Goal: Task Accomplishment & Management: Manage account settings

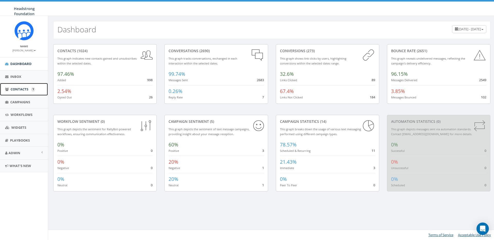
click at [16, 91] on span "Contacts" at bounding box center [20, 89] width 18 height 5
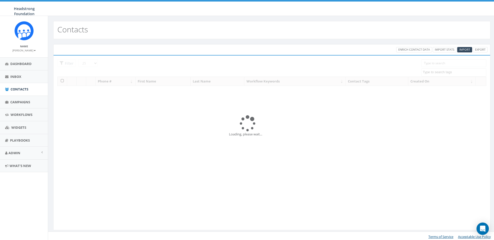
select select
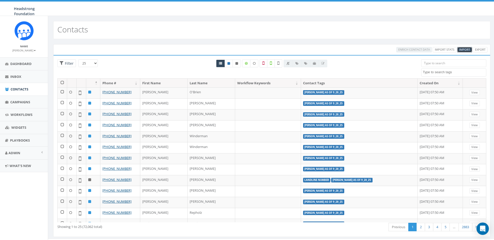
click at [466, 49] on span "Import" at bounding box center [464, 50] width 11 height 4
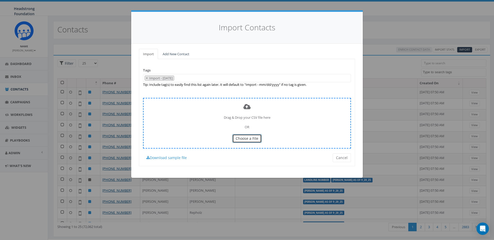
click at [258, 135] on button "Choose a File" at bounding box center [246, 138] width 29 height 9
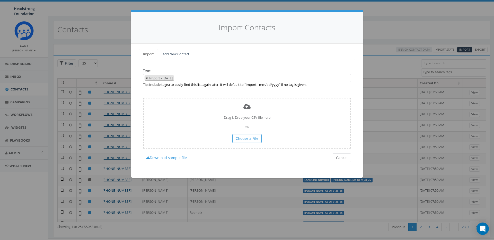
click at [148, 77] on button "×" at bounding box center [147, 78] width 4 height 5
select select
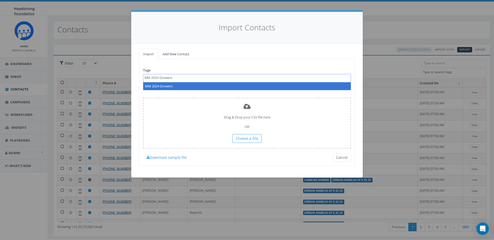
type textarea "MM 2024 Growers"
select select "MM 2024 Growers"
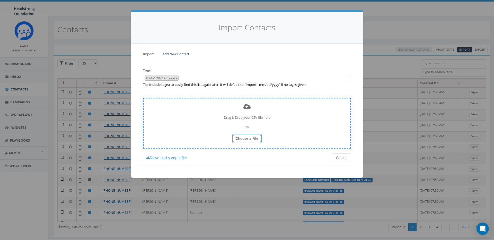
click at [248, 139] on span "Choose a File" at bounding box center [247, 138] width 23 height 5
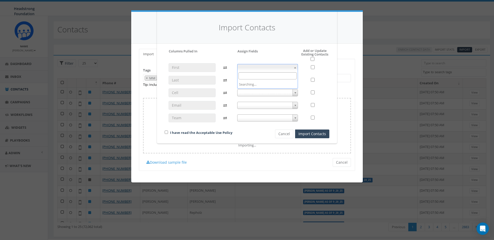
click at [298, 66] on span at bounding box center [267, 67] width 61 height 7
select select "first_name"
click at [269, 82] on span at bounding box center [267, 80] width 61 height 7
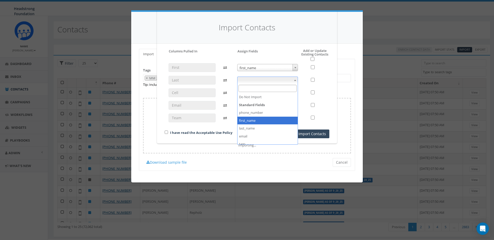
select select "first_name"
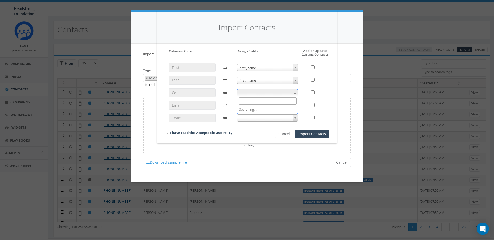
click at [256, 92] on span at bounding box center [267, 92] width 61 height 7
select select "phone_number"
click at [250, 109] on span at bounding box center [267, 105] width 61 height 7
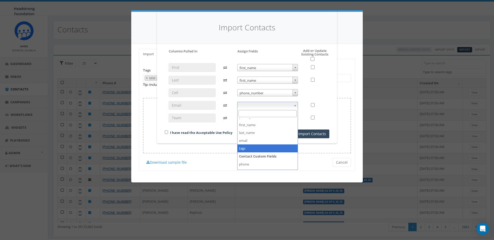
scroll to position [20, 0]
select select "email"
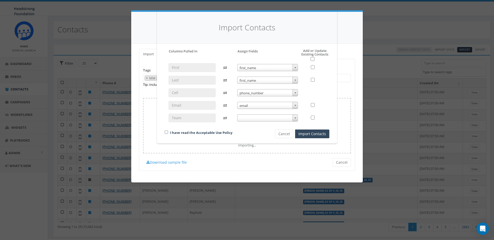
click at [252, 115] on span at bounding box center [267, 118] width 61 height 7
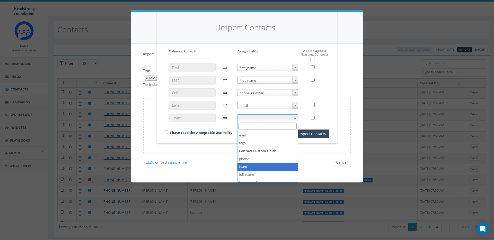
select select "team"
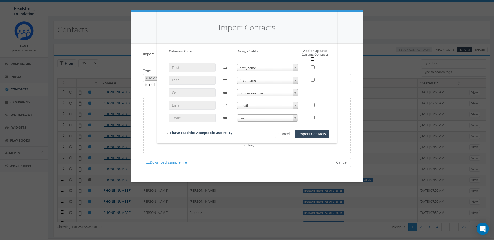
click at [313, 60] on input "checkbox" at bounding box center [313, 59] width 4 height 4
checkbox input "true"
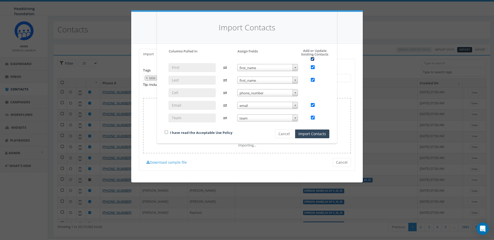
checkbox input "true"
click at [167, 132] on input "checkbox" at bounding box center [166, 132] width 3 height 3
checkbox input "true"
click at [325, 134] on button "Import Contacts" at bounding box center [312, 134] width 34 height 9
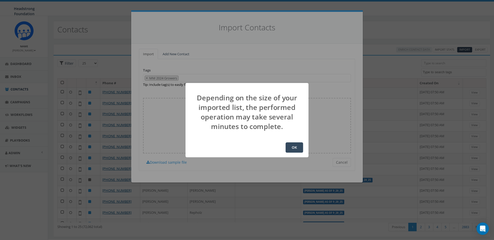
click at [294, 151] on button "OK" at bounding box center [295, 148] width 18 height 10
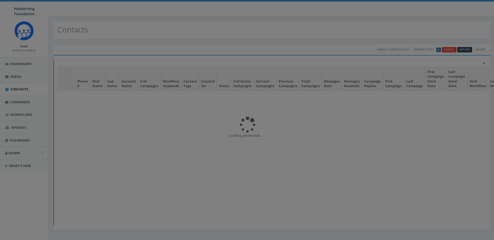
select select
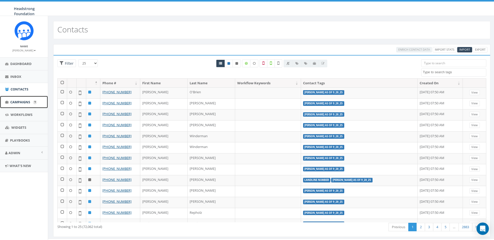
click at [27, 101] on span "Campaigns" at bounding box center [20, 102] width 20 height 5
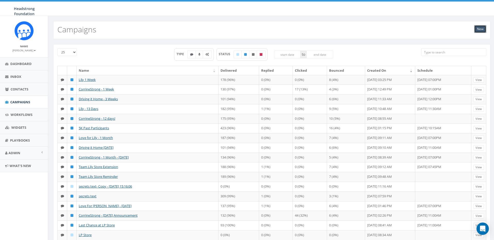
click at [480, 26] on link "New" at bounding box center [480, 29] width 12 height 8
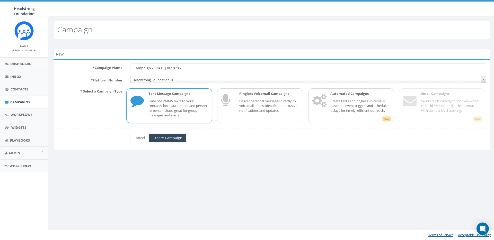
drag, startPoint x: 193, startPoint y: 69, endPoint x: 132, endPoint y: 67, distance: 61.3
click at [132, 67] on input "Campaign - [DATE] 06:30:17" at bounding box center [308, 68] width 356 height 9
type input "Mustache Madness 2025 Kickoff"
click at [170, 115] on p "Send SMS/MMS texts to your contacts, both automated and person-to-person chats,…" at bounding box center [179, 108] width 60 height 19
click at [170, 137] on input "Create Campaign" at bounding box center [167, 138] width 37 height 9
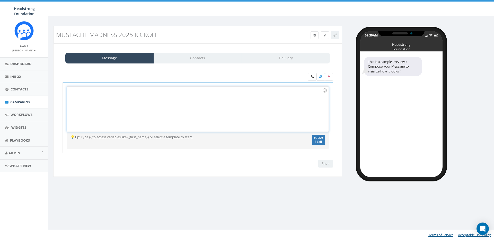
click at [71, 96] on div at bounding box center [197, 109] width 261 height 45
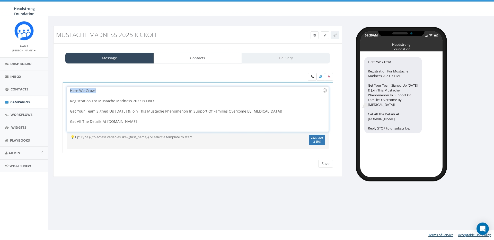
drag, startPoint x: 95, startPoint y: 91, endPoint x: 59, endPoint y: 90, distance: 35.8
click at [59, 90] on div "Here We Grow! Registration For Mustache Madness 2023 Is LIVE! Get Your Team Sig…" at bounding box center [198, 121] width 278 height 78
drag, startPoint x: 69, startPoint y: 101, endPoint x: 68, endPoint y: 89, distance: 12.1
click at [68, 89] on div "Let's Registration For Mustache Madness 2023 Is LIVE! Get Your Team Signed Up T…" at bounding box center [197, 109] width 261 height 45
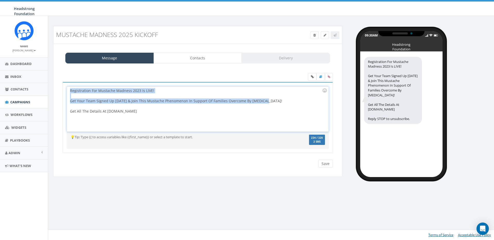
drag, startPoint x: 261, startPoint y: 100, endPoint x: 70, endPoint y: 92, distance: 191.2
click at [70, 92] on div "Registration For Mustache Madness 2023 Is LIVE! Get Your Team Signed Up Today &…" at bounding box center [197, 109] width 261 height 45
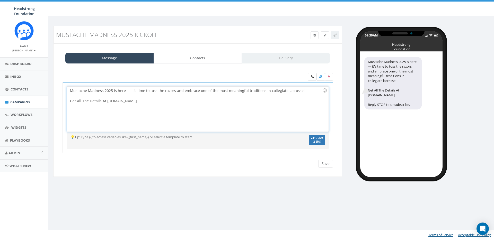
click at [70, 101] on div "Mustache Madness 2025 is here — it's time to toss the razors and embrace one of…" at bounding box center [197, 109] width 261 height 45
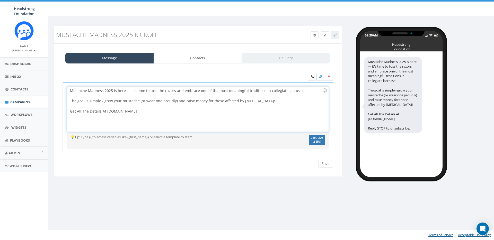
click at [252, 102] on div "The goal is simple - grow your mustache (or wear one proudly) and raise money f…" at bounding box center [196, 101] width 252 height 5
drag, startPoint x: 105, startPoint y: 111, endPoint x: 57, endPoint y: 111, distance: 48.6
click at [57, 111] on div "Message Contacts Delivery Mustache Madness 2025 is here — it's time to toss the…" at bounding box center [197, 110] width 289 height 134
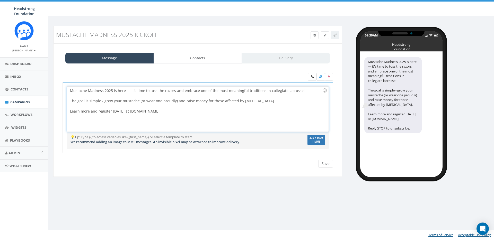
click at [180, 112] on div "Mustache Madness 2025 is here — it's time to toss the razors and embrace one of…" at bounding box center [197, 109] width 261 height 45
click at [322, 163] on input "Save" at bounding box center [325, 164] width 15 height 8
drag, startPoint x: 177, startPoint y: 112, endPoint x: 186, endPoint y: 111, distance: 9.6
click at [177, 112] on div "Mustache Madness 2025 is here — it's time to toss the razors and embrace one of…" at bounding box center [197, 109] width 261 height 45
drag, startPoint x: 213, startPoint y: 111, endPoint x: 178, endPoint y: 111, distance: 34.8
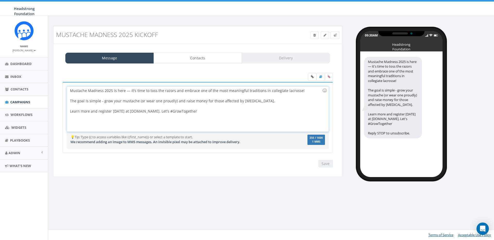
click at [178, 111] on div "Mustache Madness 2025 is here — it's time to toss the razors and embrace one of…" at bounding box center [197, 109] width 261 height 45
copy div "Let's #GrowTogether"
click at [263, 103] on div "Mustache Madness 2025 is here — it's time to toss the razors and embrace one of…" at bounding box center [197, 109] width 261 height 45
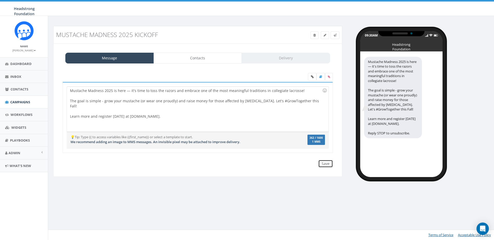
click at [325, 164] on input "Save" at bounding box center [325, 164] width 15 height 8
click at [199, 56] on link "Contacts" at bounding box center [198, 58] width 89 height 11
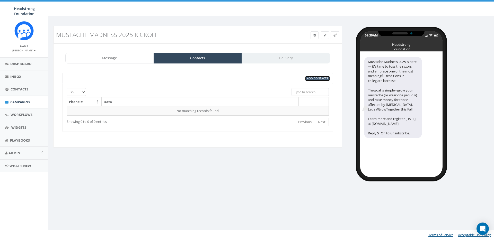
click at [315, 79] on span "Add Contacts" at bounding box center [317, 78] width 21 height 4
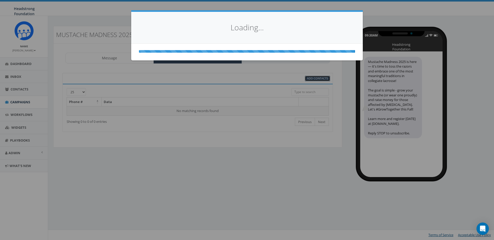
select select
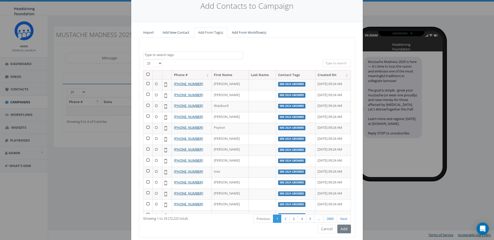
scroll to position [19, 0]
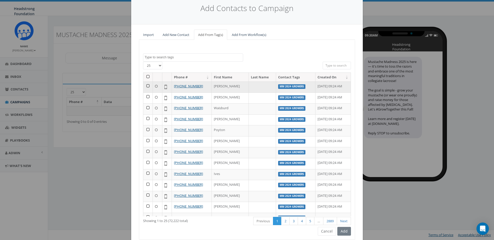
click at [278, 86] on label "MM 2024 Growers" at bounding box center [291, 86] width 27 height 5
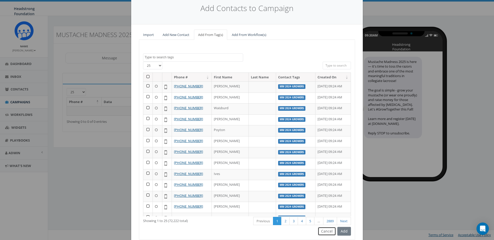
click at [322, 230] on button "Cancel" at bounding box center [327, 231] width 18 height 9
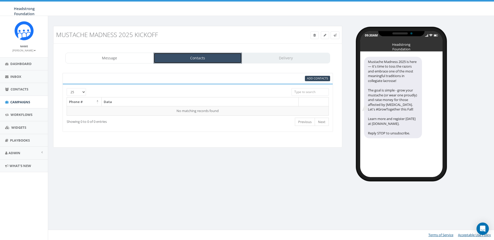
click at [194, 57] on link "Contacts" at bounding box center [198, 58] width 89 height 11
click at [319, 78] on span "Add Contacts" at bounding box center [317, 78] width 21 height 4
select select
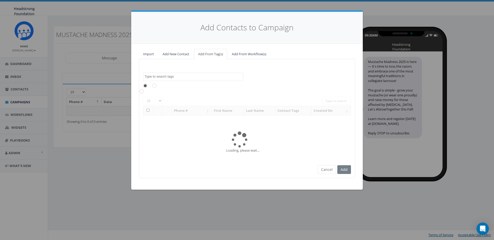
scroll to position [0, 0]
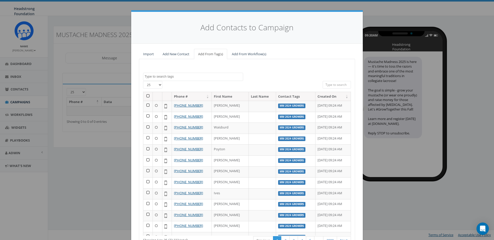
click at [167, 76] on textarea "Search" at bounding box center [194, 76] width 98 height 5
type textarea "mm"
select select "MM 2024 Growers"
click at [151, 85] on select "25 50 100" at bounding box center [152, 85] width 19 height 8
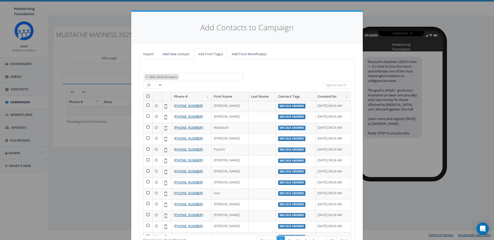
select select "100"
click at [143, 81] on select "25 50 100" at bounding box center [152, 85] width 19 height 8
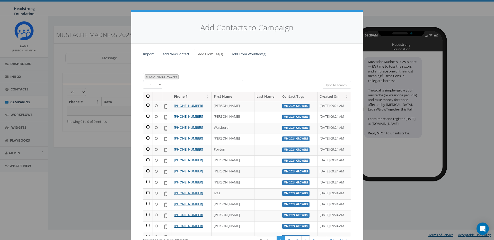
click at [148, 96] on th at bounding box center [148, 96] width 10 height 9
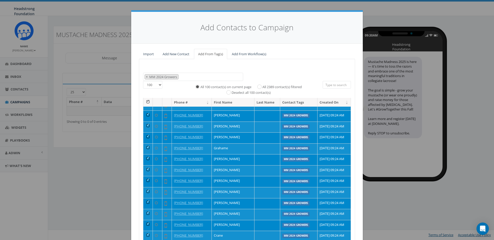
scroll to position [45, 0]
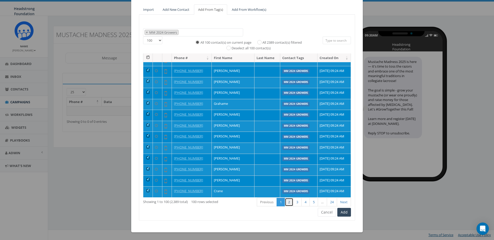
click at [286, 202] on link "2" at bounding box center [289, 202] width 8 height 8
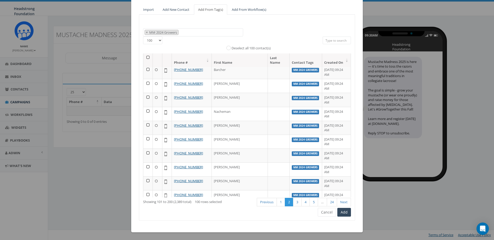
click at [150, 57] on th at bounding box center [148, 61] width 10 height 14
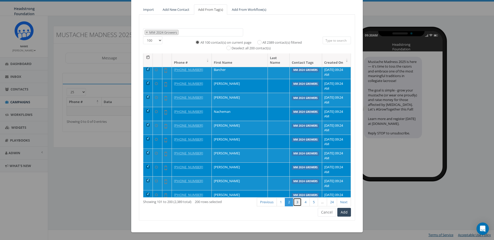
click at [299, 202] on link "3" at bounding box center [297, 202] width 8 height 8
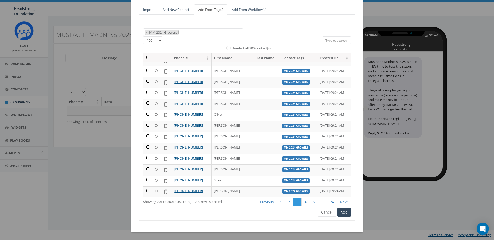
click at [148, 57] on th at bounding box center [148, 58] width 10 height 9
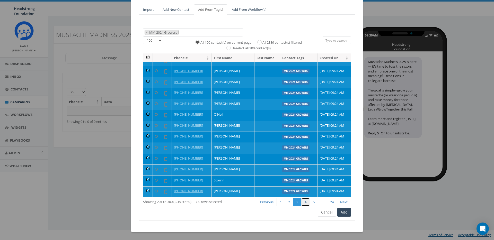
click at [306, 203] on link "4" at bounding box center [305, 202] width 8 height 8
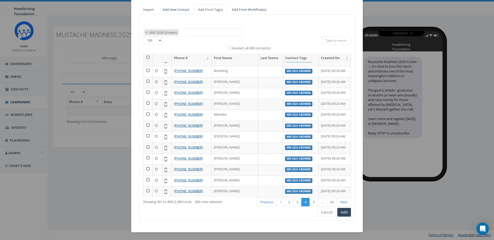
click at [147, 57] on th at bounding box center [148, 58] width 10 height 9
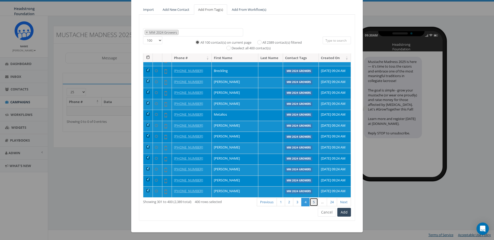
click at [314, 203] on link "5" at bounding box center [314, 202] width 8 height 8
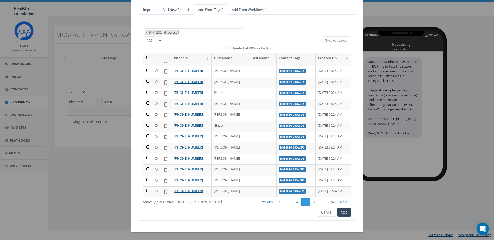
click at [148, 56] on th at bounding box center [148, 58] width 10 height 9
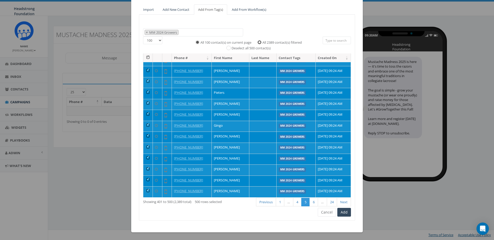
click at [260, 42] on input "All 2389 contact(s) filtered" at bounding box center [260, 41] width 3 height 3
radio input "true"
click at [345, 211] on button "Add" at bounding box center [344, 212] width 14 height 9
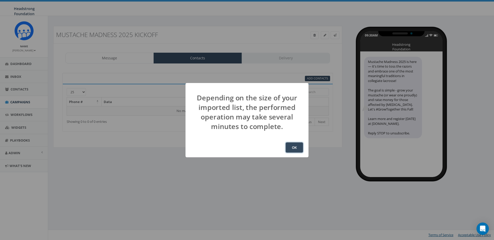
click at [299, 144] on button "OK" at bounding box center [295, 148] width 18 height 10
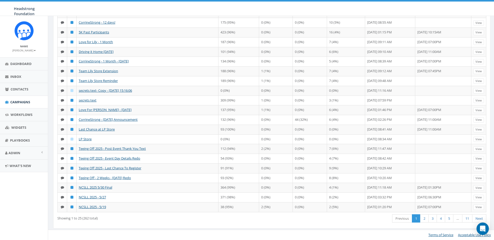
scroll to position [144, 0]
click at [442, 218] on link "4" at bounding box center [441, 219] width 8 height 8
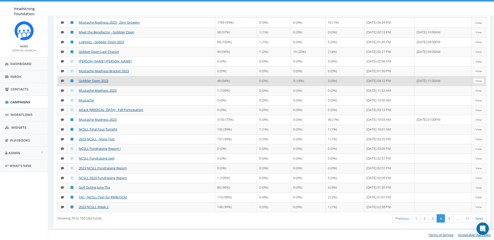
scroll to position [142, 0]
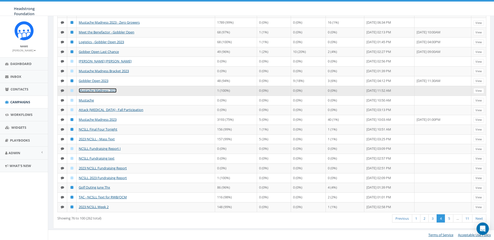
click at [108, 89] on link "Mustache Madness 2023" at bounding box center [98, 90] width 38 height 5
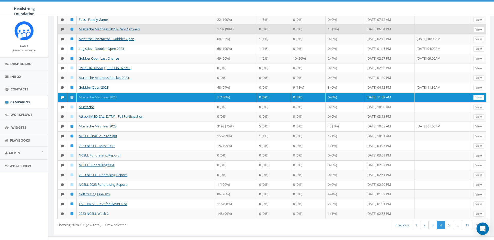
scroll to position [107, 0]
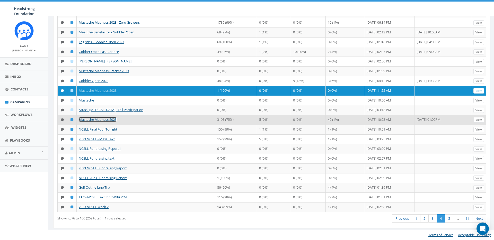
click at [113, 122] on link "Mustache Madness 2023" at bounding box center [98, 119] width 38 height 5
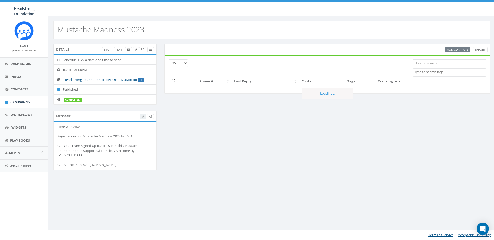
select select
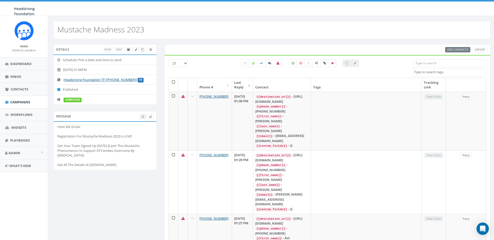
drag, startPoint x: 140, startPoint y: 160, endPoint x: 57, endPoint y: 125, distance: 90.2
click at [57, 125] on li "Here We Grow! Registration For Mustache Madness 2023 Is LIVE! Get Your Team Sig…" at bounding box center [105, 146] width 103 height 48
copy div "Here We Grow! Registration For Mustache Madness 2023 Is LIVE! Get Your Team Sig…"
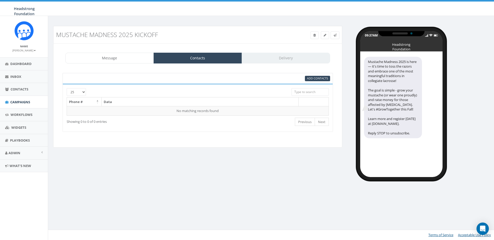
click at [308, 95] on input "search" at bounding box center [310, 92] width 37 height 8
click at [323, 122] on link "Next" at bounding box center [322, 122] width 14 height 8
click at [322, 123] on link "Next" at bounding box center [322, 122] width 14 height 8
click at [321, 80] on span "Add Contacts" at bounding box center [317, 78] width 21 height 4
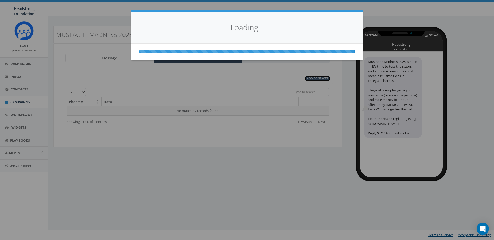
select select
select select "100"
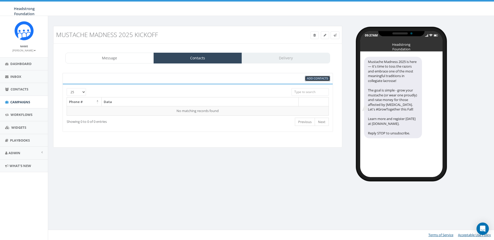
click at [322, 78] on span "Add Contacts" at bounding box center [317, 78] width 21 height 4
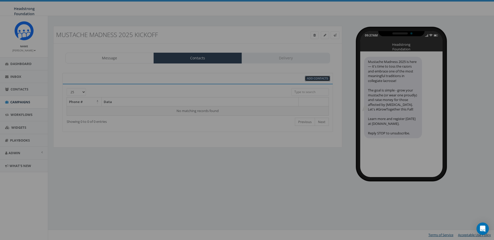
select select
select select "100"
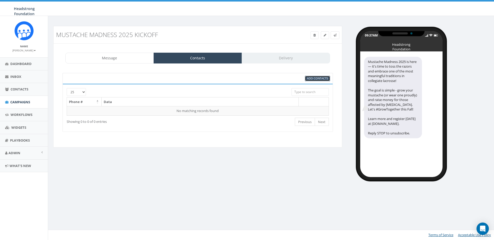
click at [322, 78] on span "Add Contacts" at bounding box center [317, 78] width 21 height 4
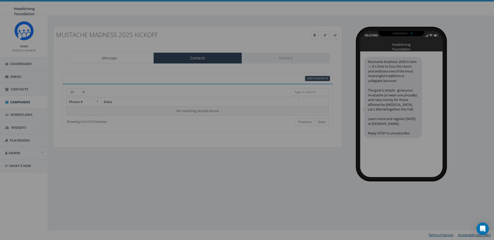
select select
select select "100"
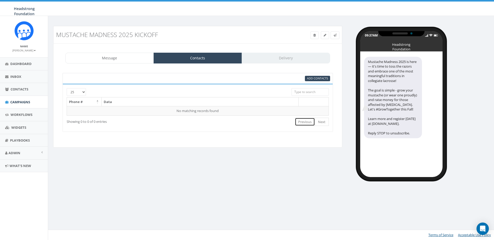
click at [305, 124] on link "Previous" at bounding box center [305, 122] width 20 height 8
click at [288, 59] on div "Message Contacts Delivery" at bounding box center [197, 58] width 265 height 11
click at [322, 122] on link "Next" at bounding box center [322, 122] width 14 height 8
click at [322, 121] on link "Next" at bounding box center [322, 122] width 14 height 8
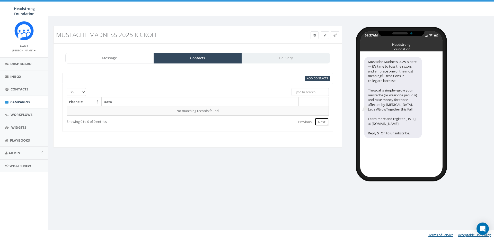
click at [322, 121] on link "Next" at bounding box center [322, 122] width 14 height 8
click at [326, 34] on link at bounding box center [325, 35] width 8 height 8
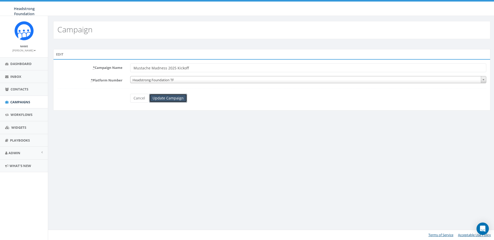
click at [172, 101] on input "Update Campaign" at bounding box center [168, 98] width 38 height 9
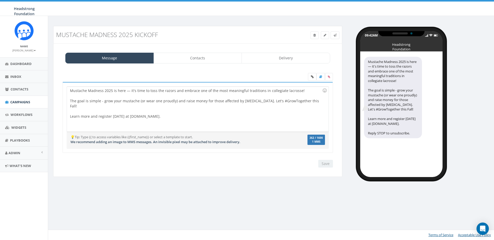
drag, startPoint x: 326, startPoint y: 162, endPoint x: 326, endPoint y: 164, distance: 2.6
click at [326, 162] on div "Save Next" at bounding box center [324, 164] width 17 height 8
click at [326, 164] on div "Save Next" at bounding box center [324, 164] width 17 height 8
click at [193, 61] on link "Contacts" at bounding box center [198, 58] width 89 height 11
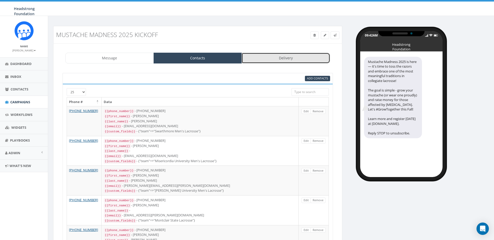
click at [284, 59] on link "Delivery" at bounding box center [286, 58] width 89 height 11
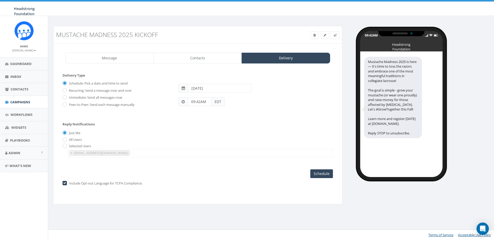
click at [197, 103] on input "09:42AM" at bounding box center [200, 102] width 24 height 9
click at [199, 46] on div "1 2 3 4 5 6 7 8 9 10 11 12 00 05 10 15 20 25 30 35 40 45 50 55" at bounding box center [216, 57] width 51 height 51
click at [220, 77] on div "1 2 3 4 5 6 7 8 9 10 11 12 00 05 10 15 20 25 30 35 40 45 50 55" at bounding box center [216, 57] width 51 height 51
type input "10:30PM"
click at [204, 103] on input "10:30PM" at bounding box center [200, 102] width 24 height 9
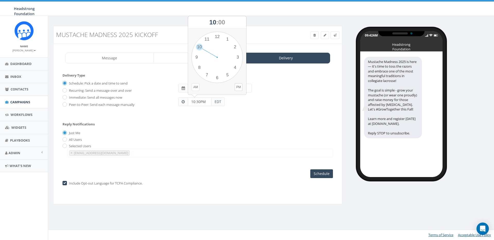
click at [198, 88] on button "AM" at bounding box center [196, 87] width 8 height 8
click at [235, 110] on div "Schedule: Pick a date and time to send Recurring: Send a message over and over …" at bounding box center [198, 95] width 270 height 33
click at [203, 90] on input "2025-10-02" at bounding box center [220, 88] width 64 height 9
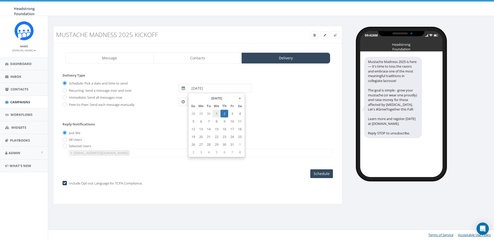
click at [216, 113] on td "1" at bounding box center [217, 114] width 8 height 8
type input "2025-10-01"
click at [268, 113] on form "Delivery Type Schedule: Pick a date and time to send Recurring: Send a message …" at bounding box center [198, 95] width 270 height 44
click at [205, 99] on input "10:30PM" at bounding box center [200, 102] width 24 height 9
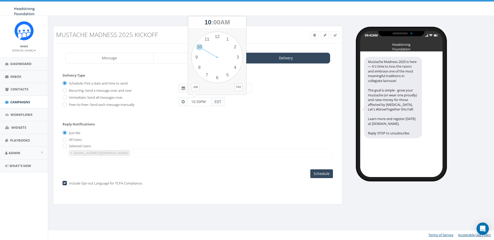
click at [196, 88] on button "AM" at bounding box center [196, 87] width 8 height 8
click at [273, 117] on div "Reply Notifications Just Me All Users Selected Users finance@headstrong.org lca…" at bounding box center [198, 138] width 270 height 43
click at [187, 103] on span at bounding box center [183, 102] width 10 height 9
click at [186, 103] on span at bounding box center [183, 102] width 10 height 9
click at [200, 102] on input "10:30PM" at bounding box center [200, 102] width 24 height 9
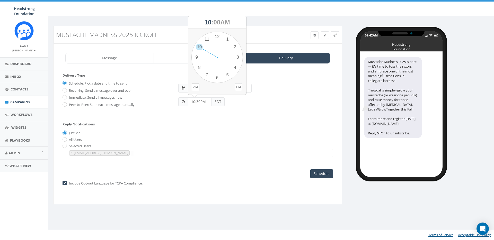
click at [239, 88] on button "PM" at bounding box center [239, 87] width 8 height 8
drag, startPoint x: 206, startPoint y: 102, endPoint x: 200, endPoint y: 101, distance: 5.9
click at [200, 101] on input "10:30PM" at bounding box center [200, 102] width 24 height 9
click at [218, 76] on div "1 2 3 4 5 6 7 8 9 10 11 12 00 05 10 15 20 25 30 35 40 45 50 55" at bounding box center [216, 57] width 51 height 51
click at [236, 47] on div "1 2 3 4 5 6 7 8 9 10 11 12 00 05 10 15 20 25 30 35 40 45 50 55" at bounding box center [216, 57] width 51 height 51
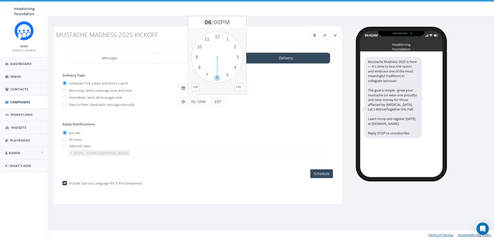
click at [191, 103] on input "06:10PM" at bounding box center [200, 102] width 24 height 9
click at [191, 103] on input "1006:10PM" at bounding box center [200, 102] width 24 height 9
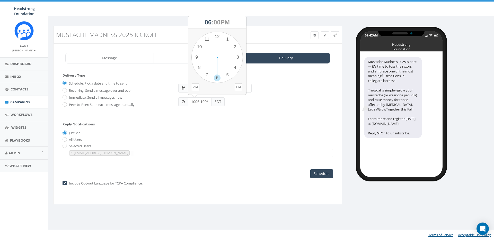
click at [191, 103] on input "1006:10PM" at bounding box center [200, 102] width 24 height 9
type input "10:30AM"
click at [273, 125] on div "Reply Notifications Just Me All Users Selected Users finance@headstrong.org lca…" at bounding box center [198, 138] width 270 height 43
click at [77, 146] on label "Selected Users" at bounding box center [79, 146] width 23 height 5
click at [66, 146] on input "radio" at bounding box center [64, 146] width 3 height 3
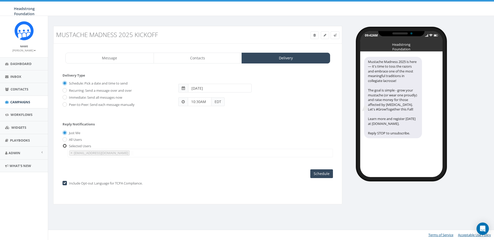
radio input "true"
click at [71, 153] on span "×" at bounding box center [72, 153] width 2 height 5
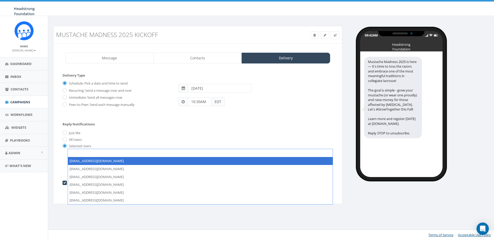
click at [76, 154] on span at bounding box center [200, 153] width 265 height 8
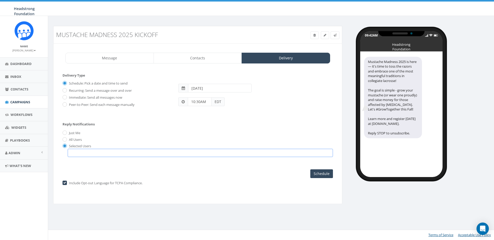
click at [74, 153] on span at bounding box center [200, 153] width 265 height 8
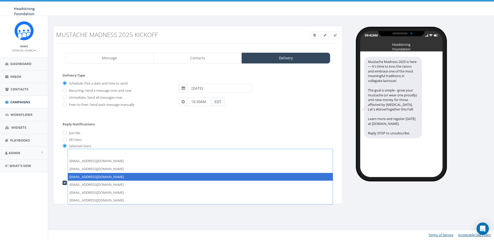
select select "851"
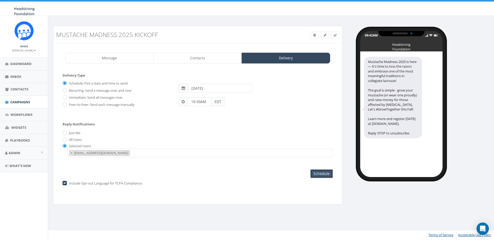
click at [322, 174] on input "Schedule" at bounding box center [321, 174] width 23 height 9
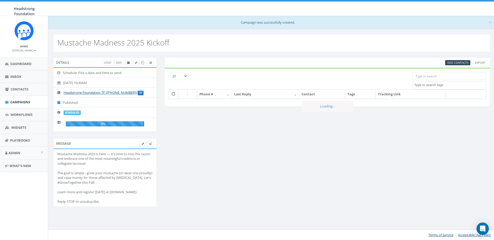
select select
